Goal: Information Seeking & Learning: Understand process/instructions

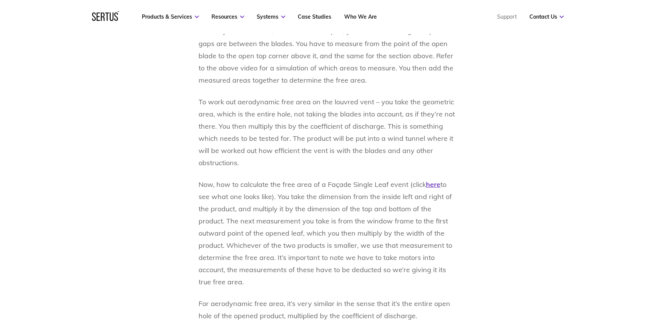
scroll to position [518, 0]
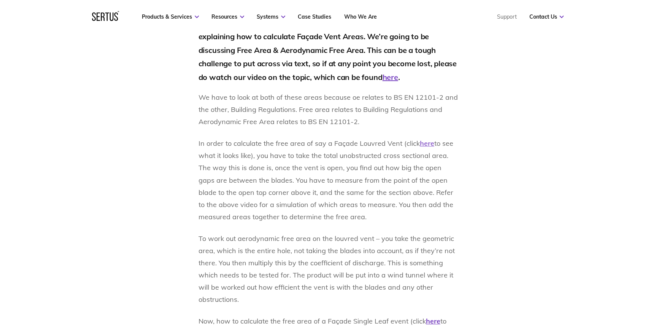
click at [421, 143] on u "here" at bounding box center [427, 143] width 14 height 9
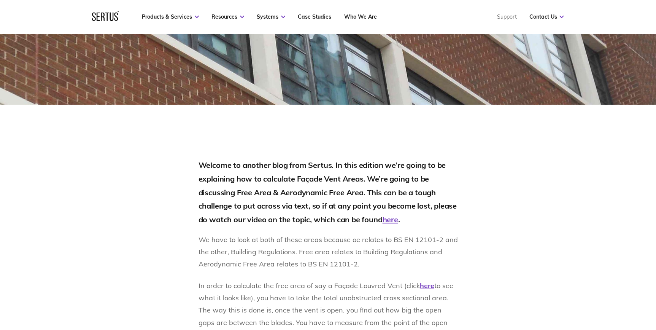
scroll to position [484, 0]
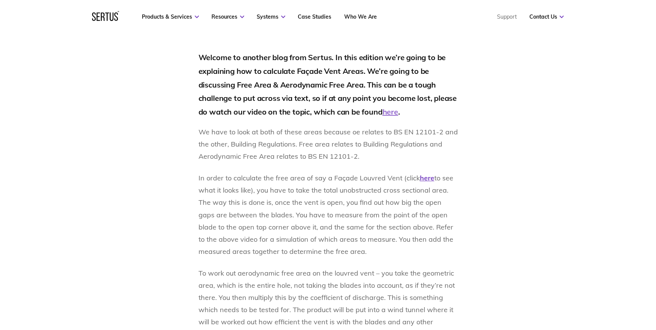
click at [398, 111] on u "here" at bounding box center [390, 112] width 16 height 10
